Goal: Transaction & Acquisition: Purchase product/service

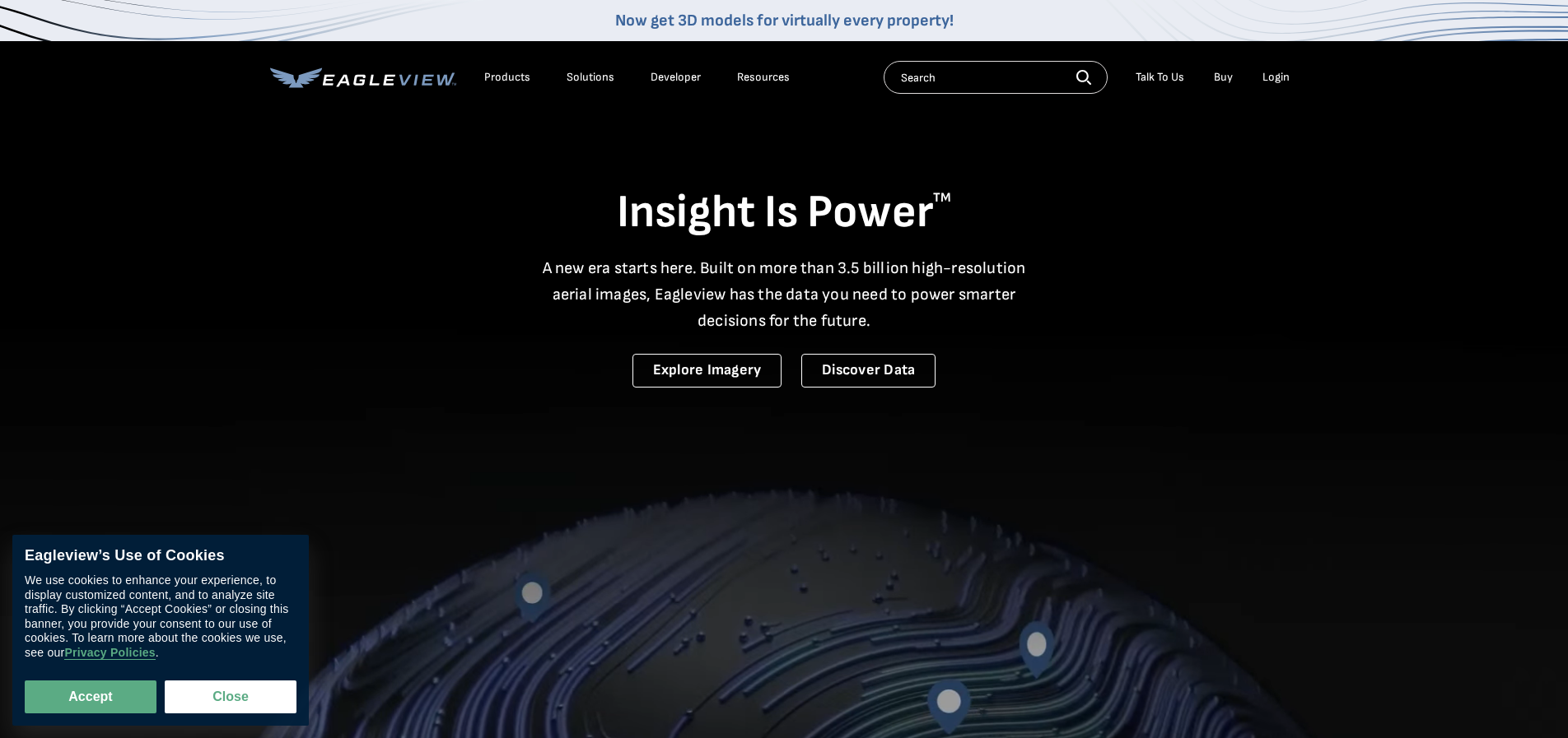
click at [1286, 75] on div "Login" at bounding box center [1276, 78] width 27 height 15
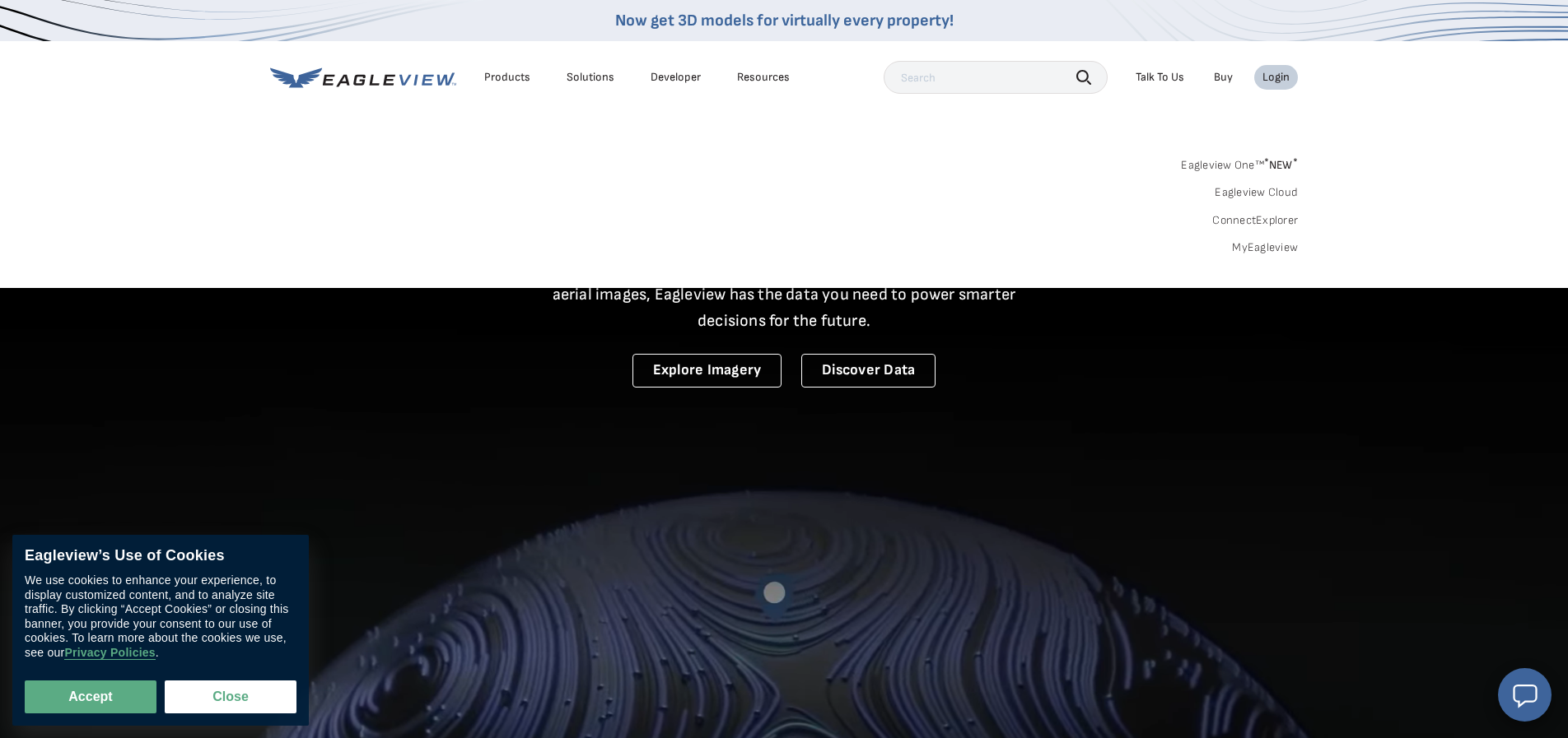
click at [1269, 249] on link "MyEagleview" at bounding box center [1265, 248] width 66 height 15
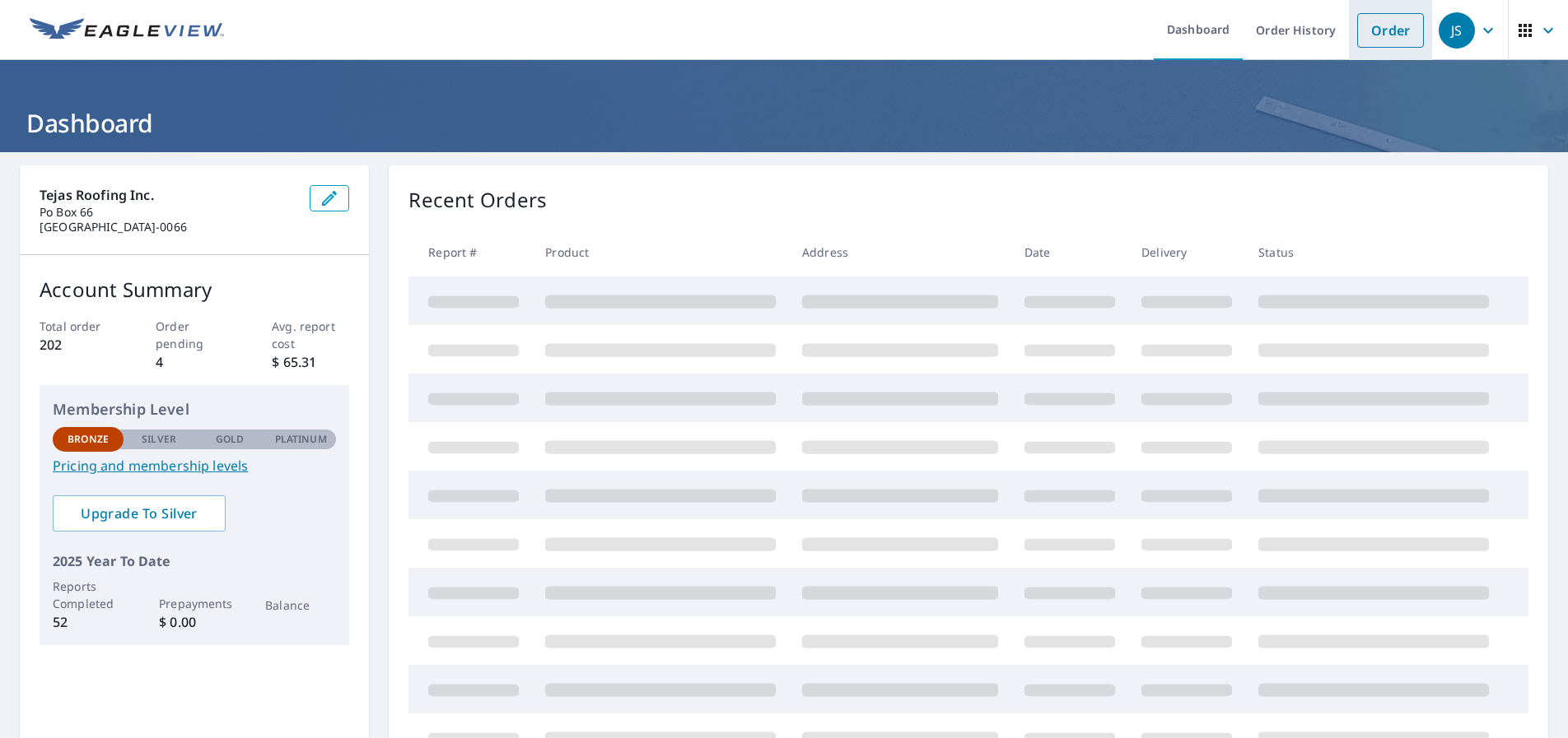
click at [1386, 33] on link "Order" at bounding box center [1390, 30] width 67 height 35
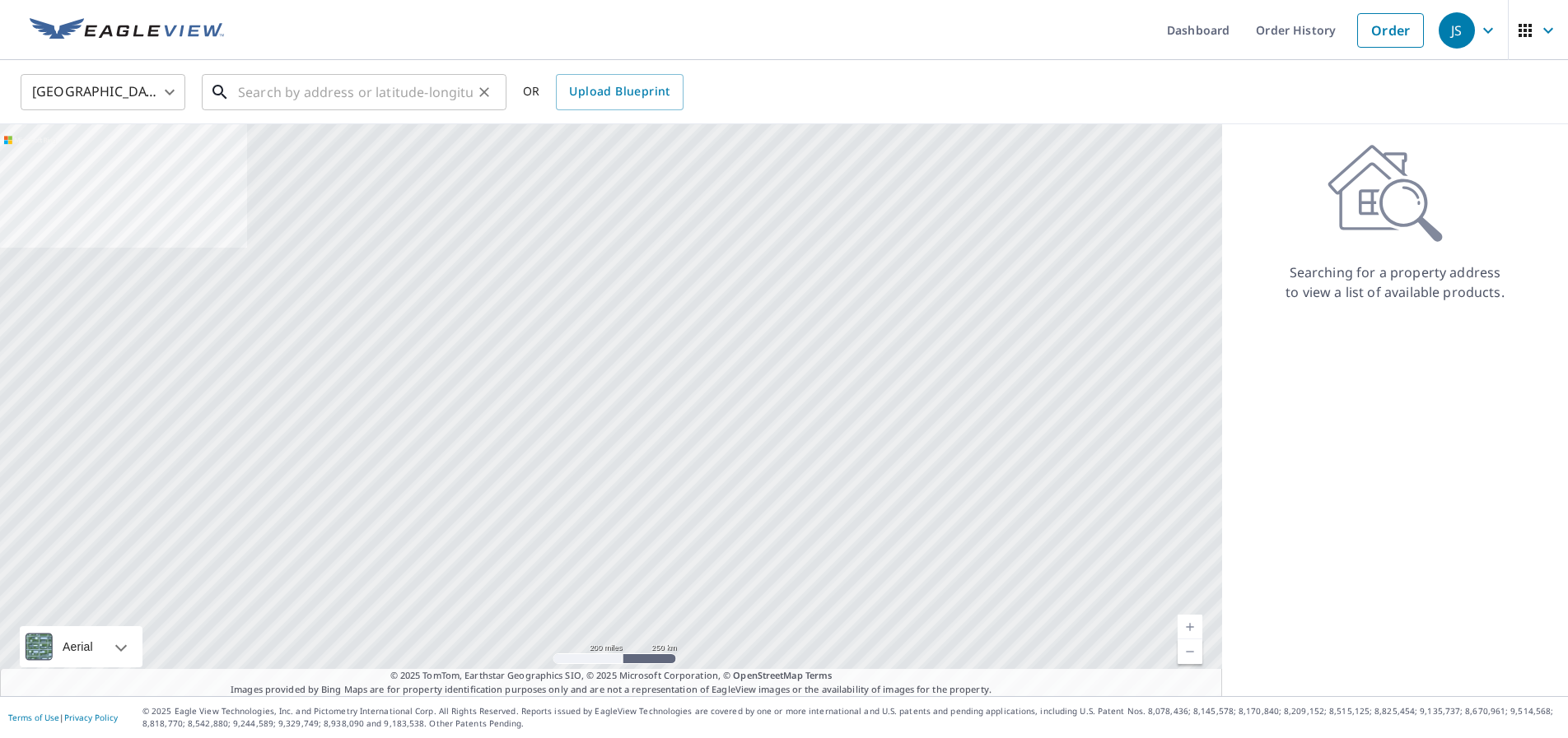
click at [379, 94] on input "text" at bounding box center [355, 92] width 235 height 46
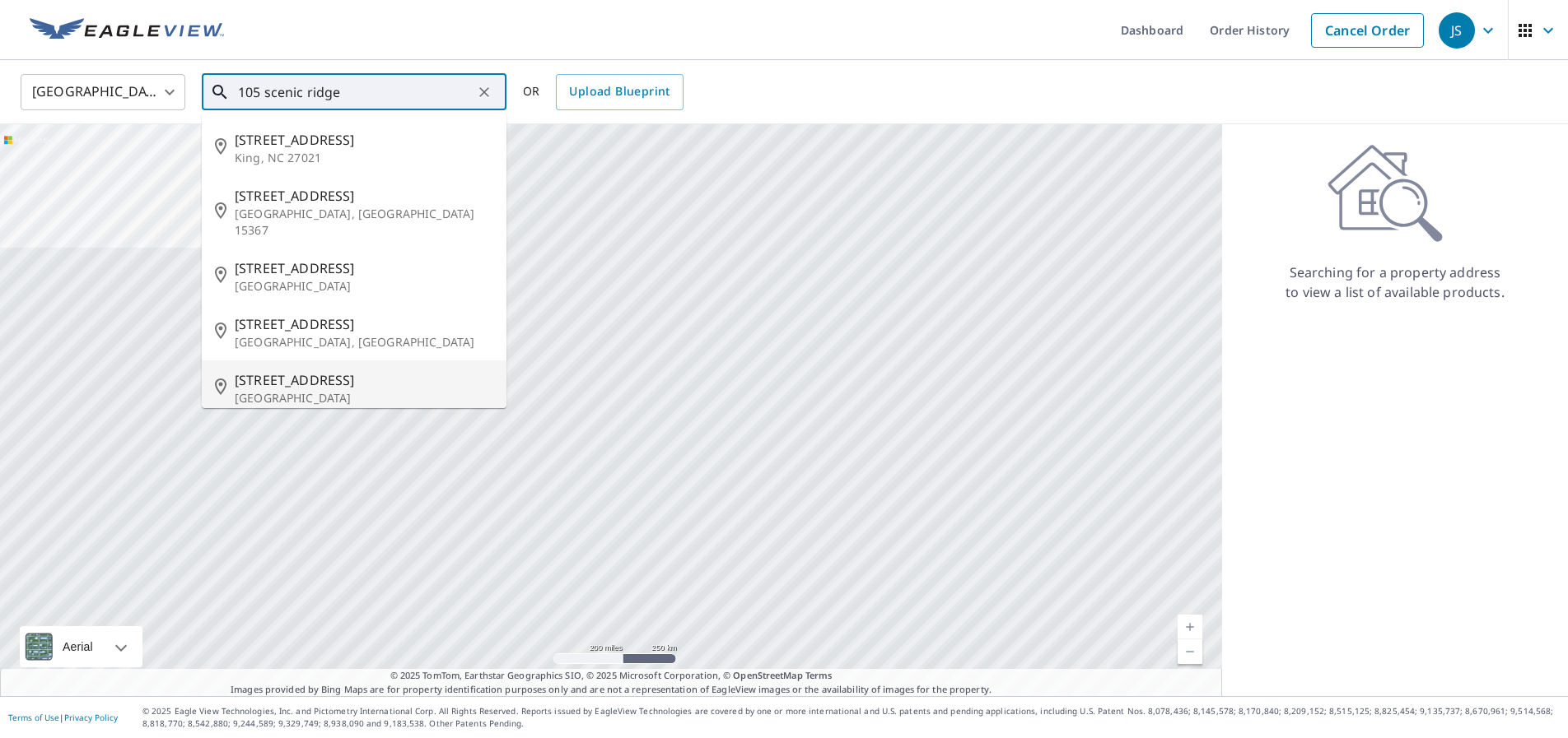
click at [370, 391] on p "Fredericksburg, TX 78624" at bounding box center [364, 399] width 259 height 17
type input "105 Scenic Ridge Dr Fredericksburg, TX 78624"
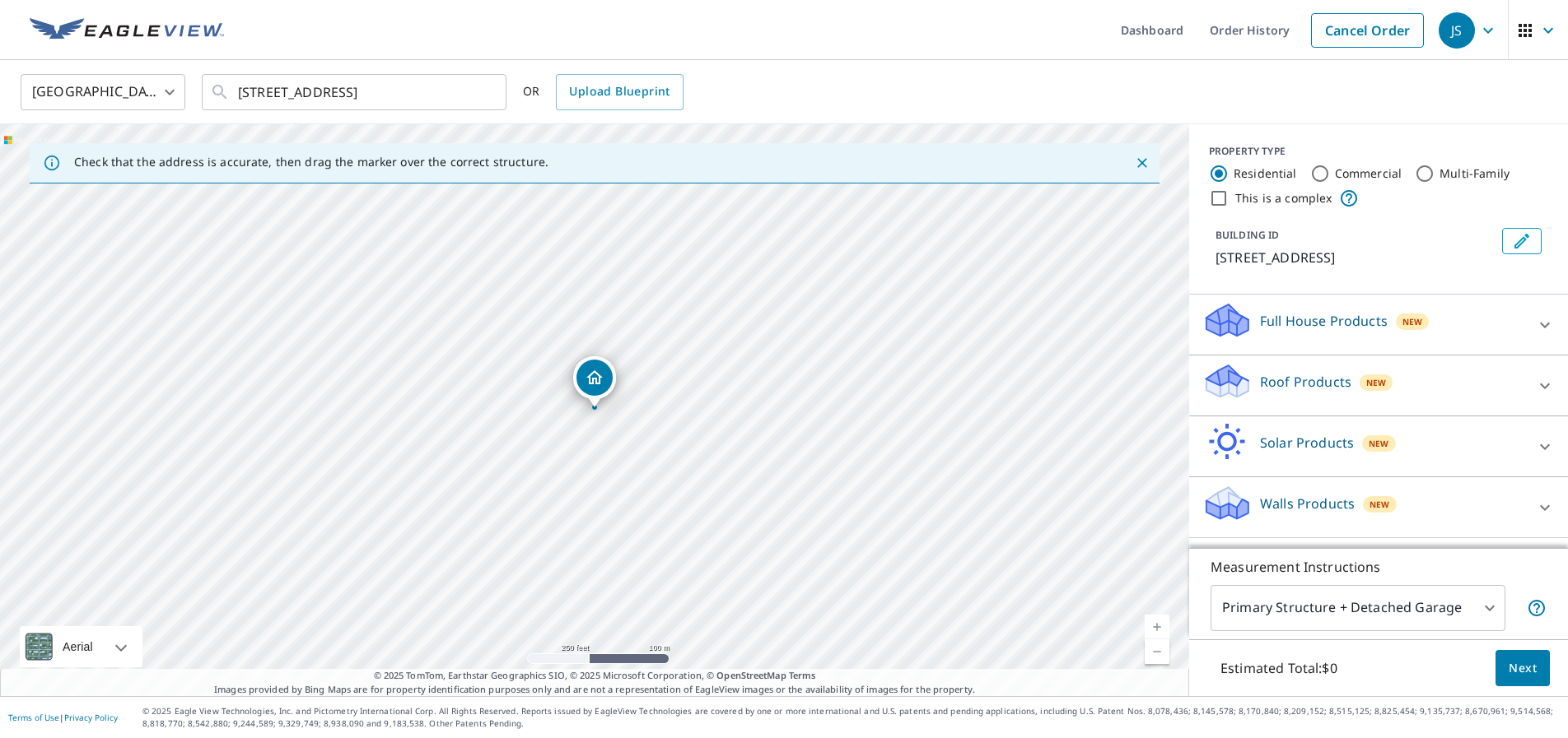
click at [1154, 625] on link "Current Level 17, Zoom In" at bounding box center [1157, 627] width 24 height 24
click at [1154, 625] on link "Current Level 18, Zoom In" at bounding box center [1157, 627] width 24 height 24
drag, startPoint x: 597, startPoint y: 376, endPoint x: 605, endPoint y: 393, distance: 18.8
click at [1480, 409] on div "Roof Products New" at bounding box center [1363, 386] width 323 height 47
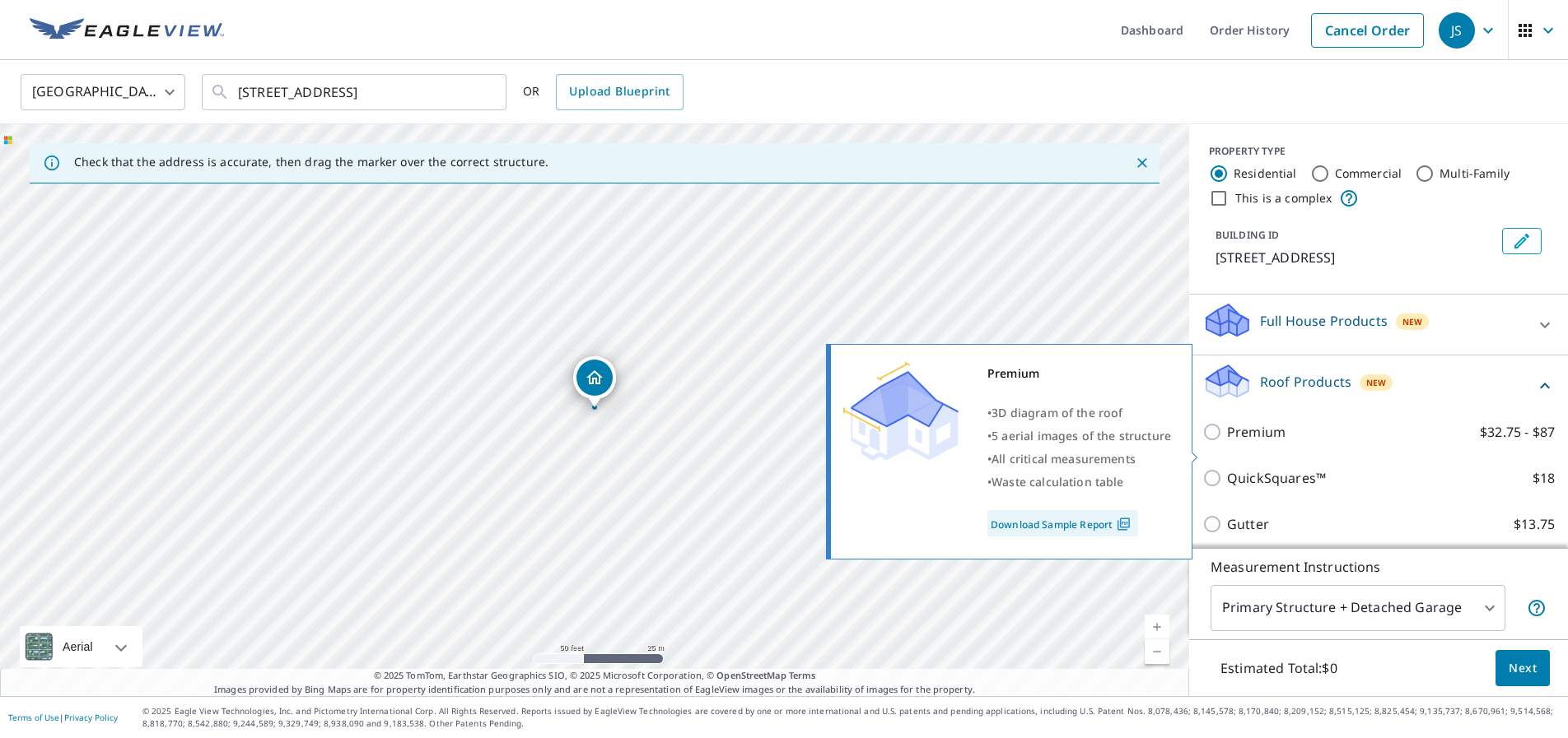
click at [1262, 442] on p "Premium" at bounding box center [1256, 432] width 58 height 20
click at [1227, 442] on input "Premium $32.75 - $87" at bounding box center [1214, 432] width 24 height 20
checkbox input "true"
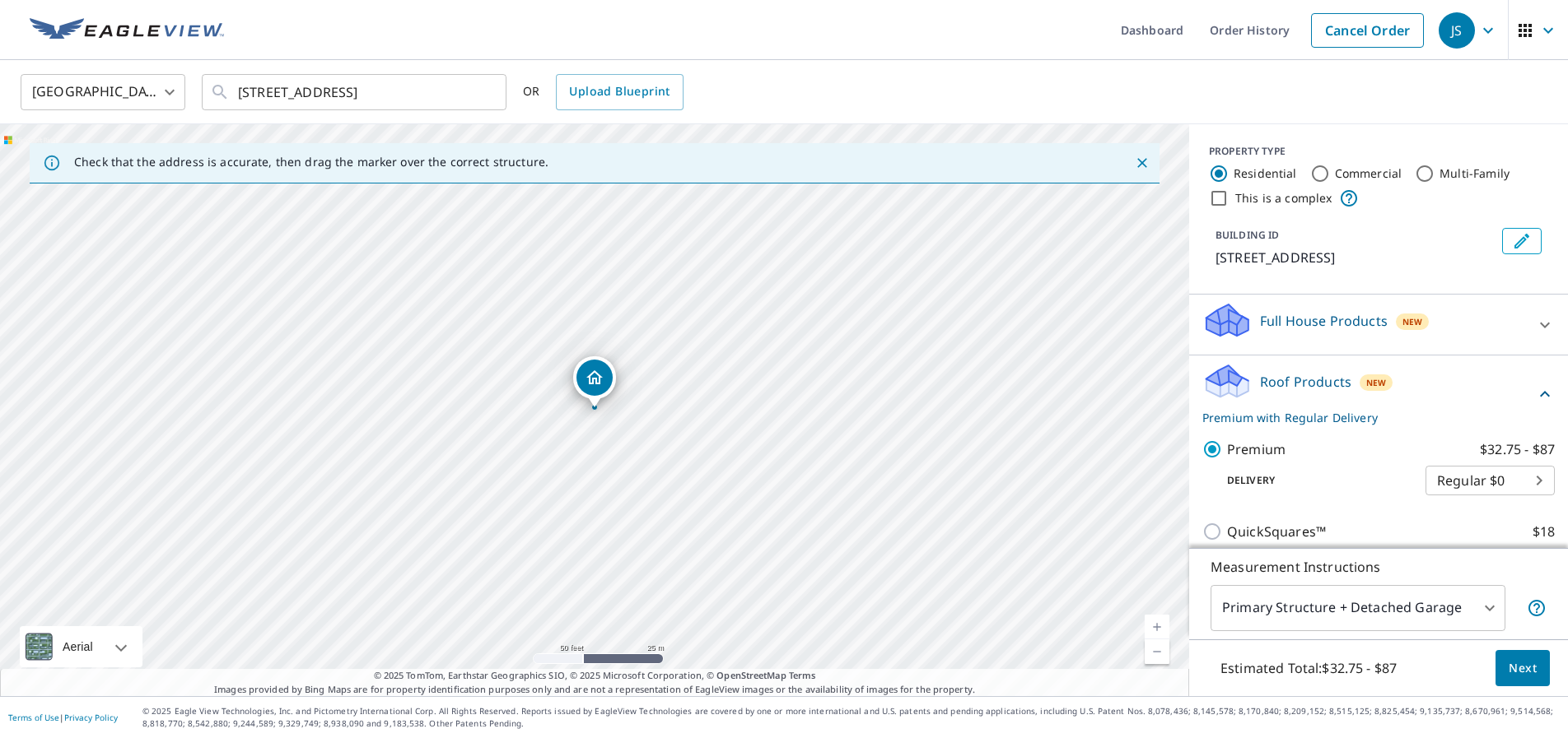
click at [1516, 672] on span "Next" at bounding box center [1522, 669] width 28 height 21
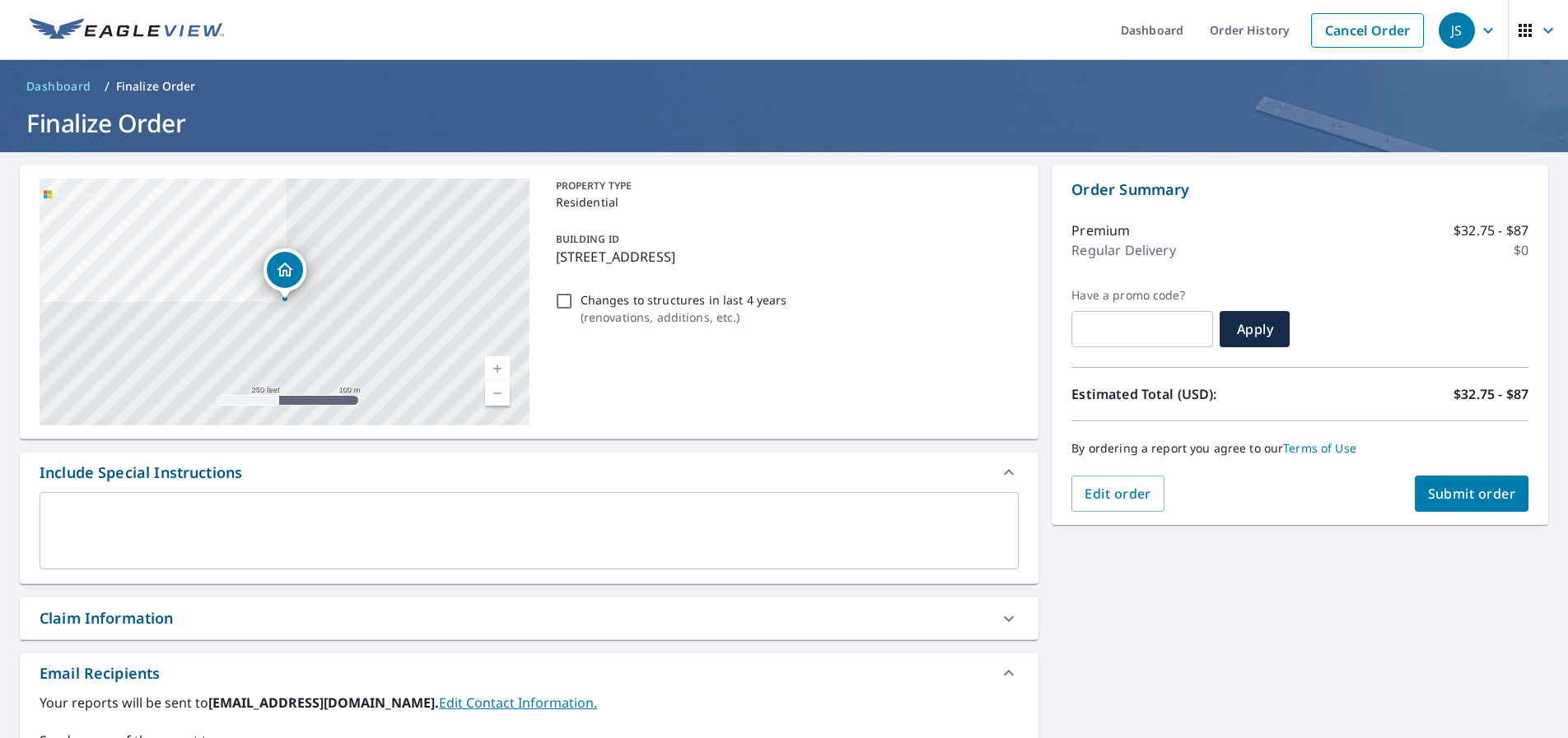
click at [1461, 501] on span "Submit order" at bounding box center [1472, 494] width 88 height 18
